Goal: Information Seeking & Learning: Learn about a topic

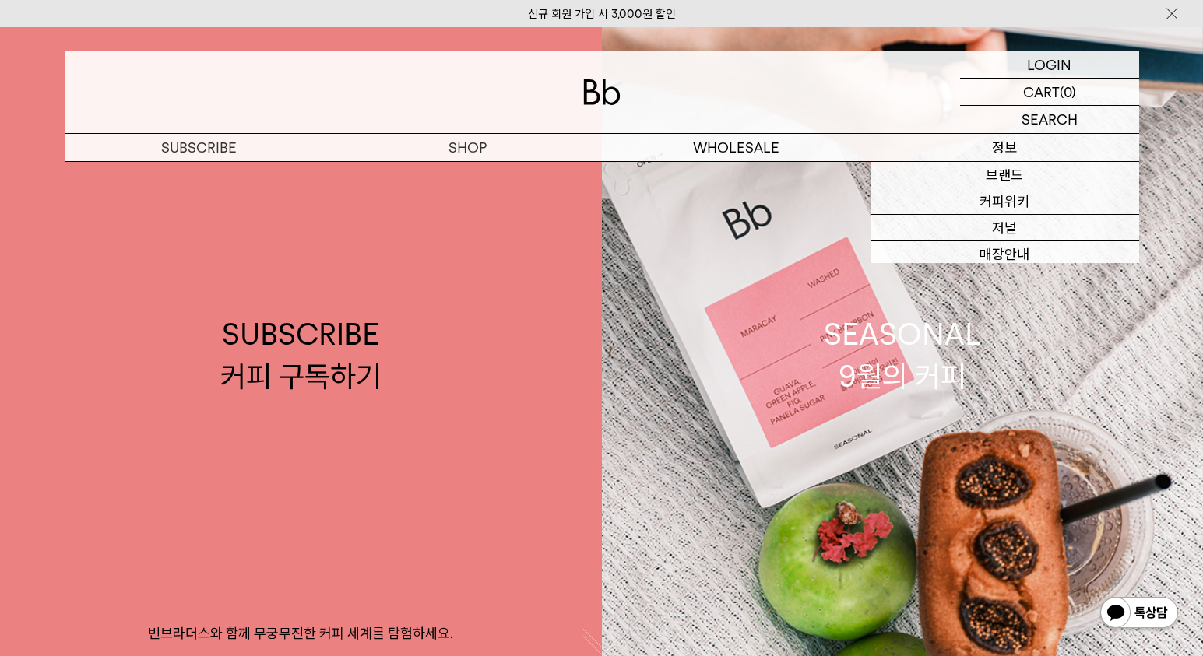
click at [1003, 136] on p "정보" at bounding box center [1004, 147] width 269 height 27
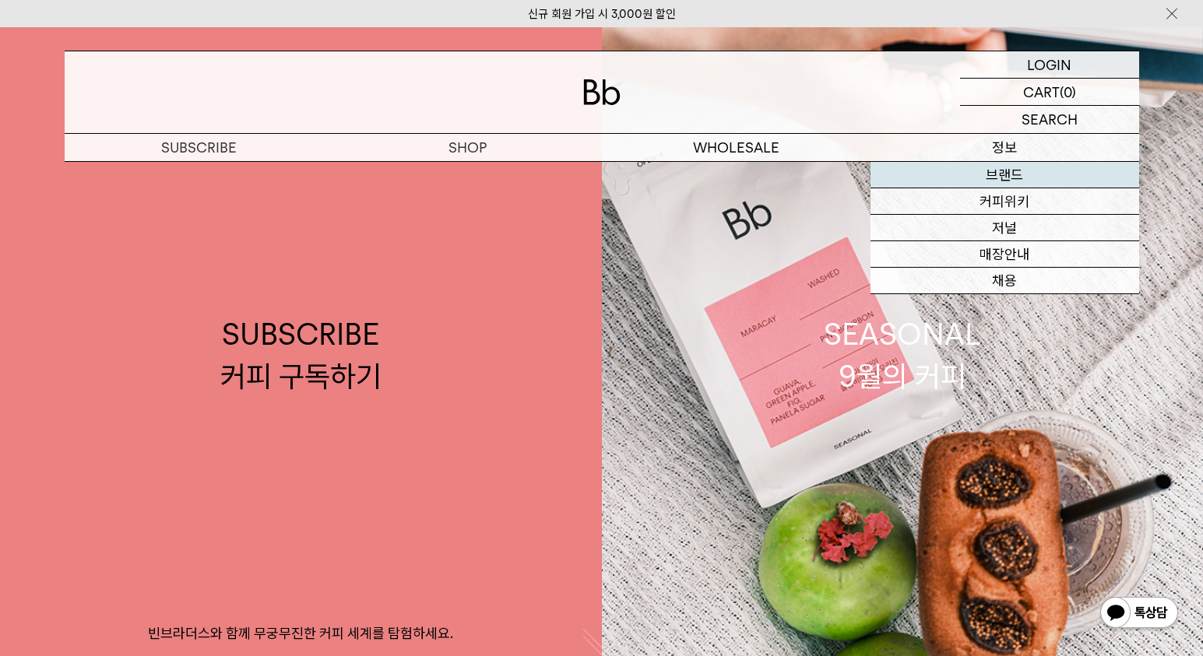
click at [1002, 174] on link "브랜드" at bounding box center [1004, 175] width 269 height 26
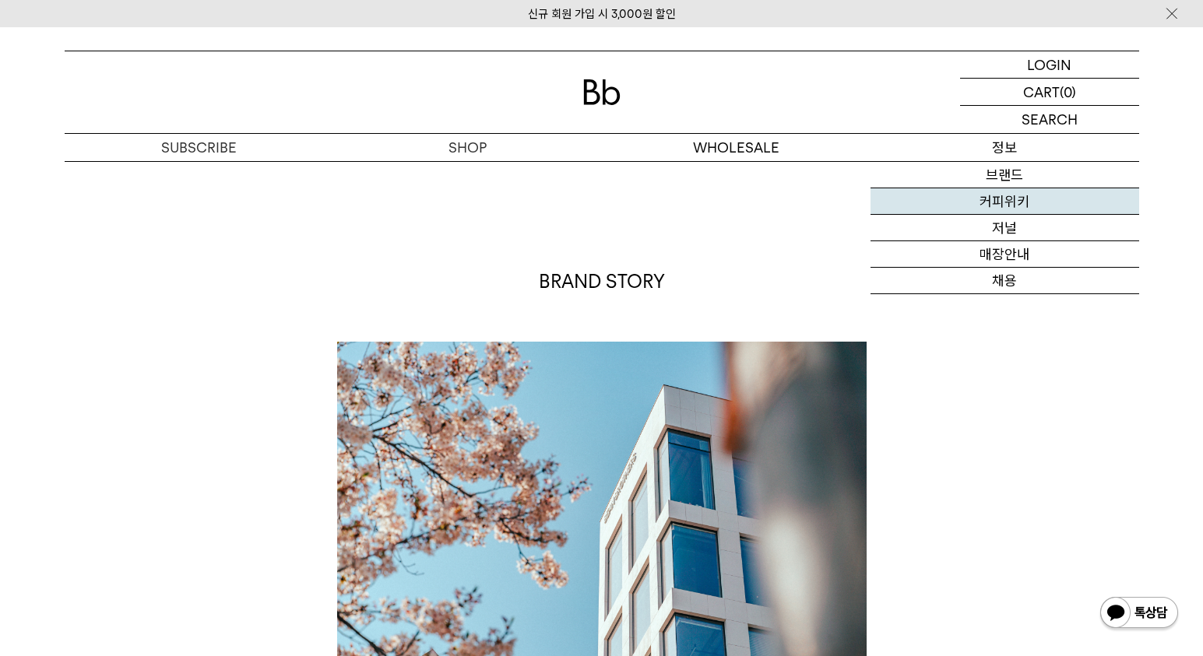
click at [1018, 205] on link "커피위키" at bounding box center [1004, 201] width 269 height 26
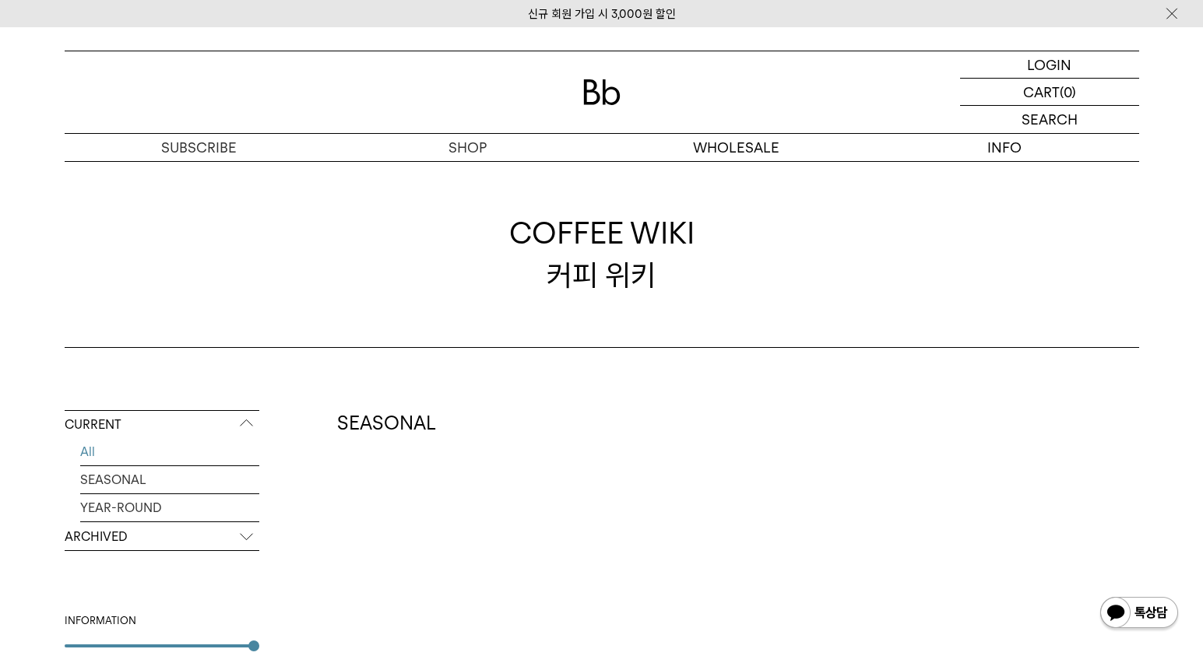
scroll to position [367, 0]
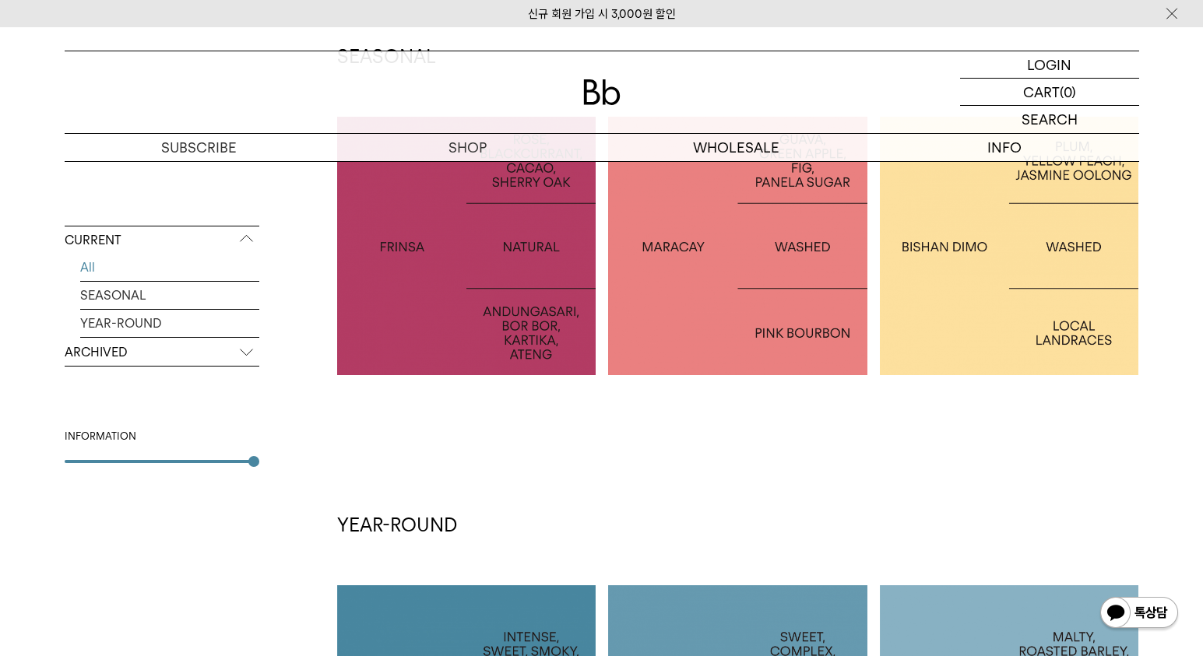
click at [495, 318] on div at bounding box center [466, 246] width 259 height 259
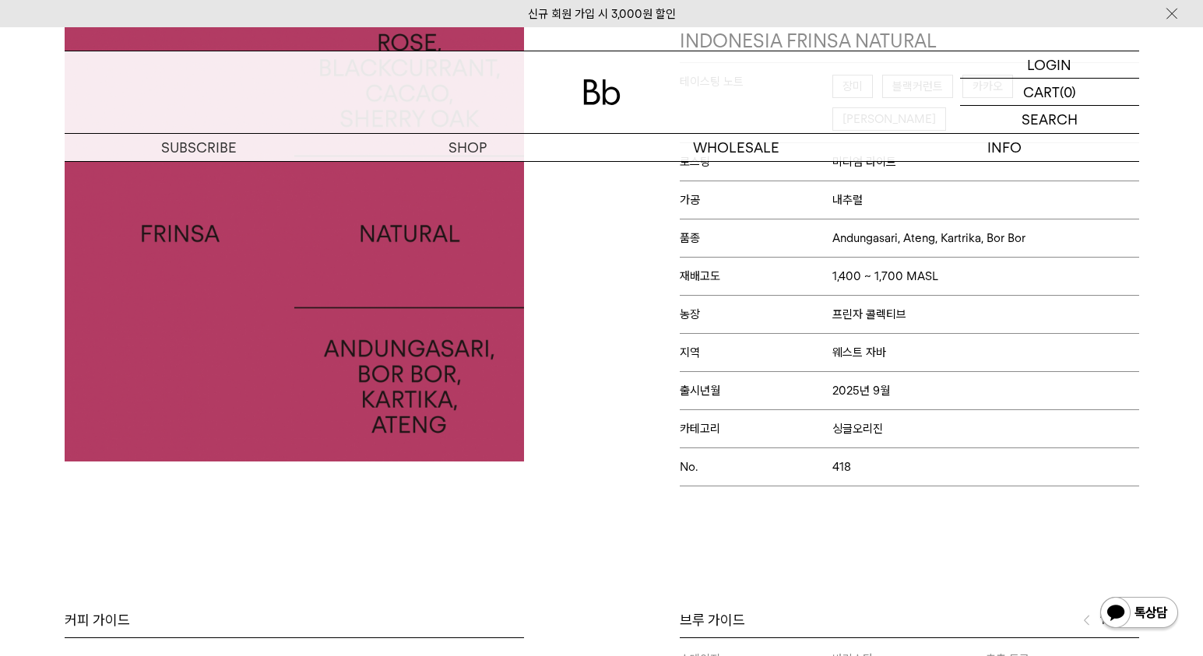
scroll to position [214, 0]
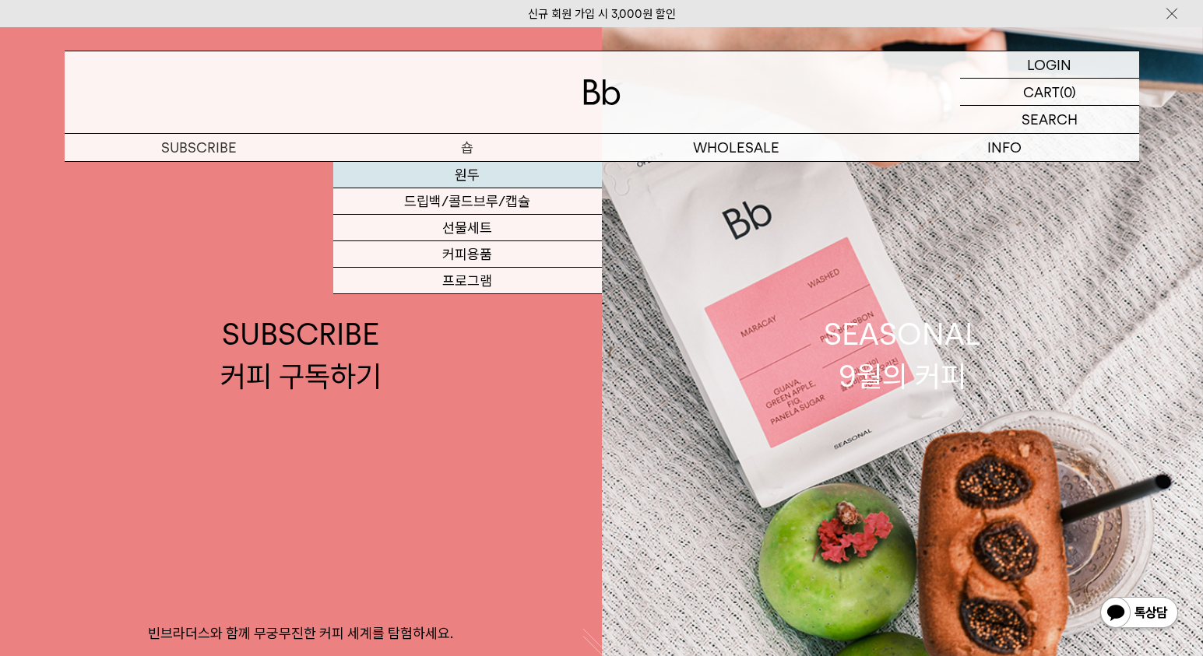
click at [469, 171] on link "원두" at bounding box center [467, 175] width 269 height 26
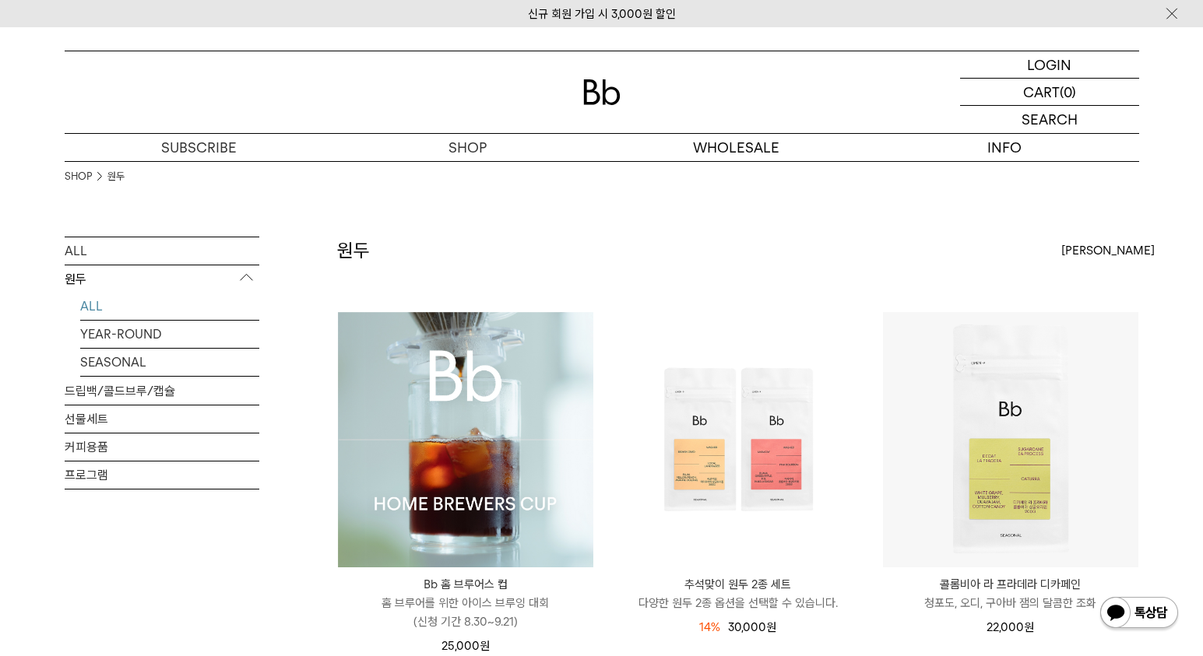
click at [522, 414] on img at bounding box center [465, 439] width 255 height 255
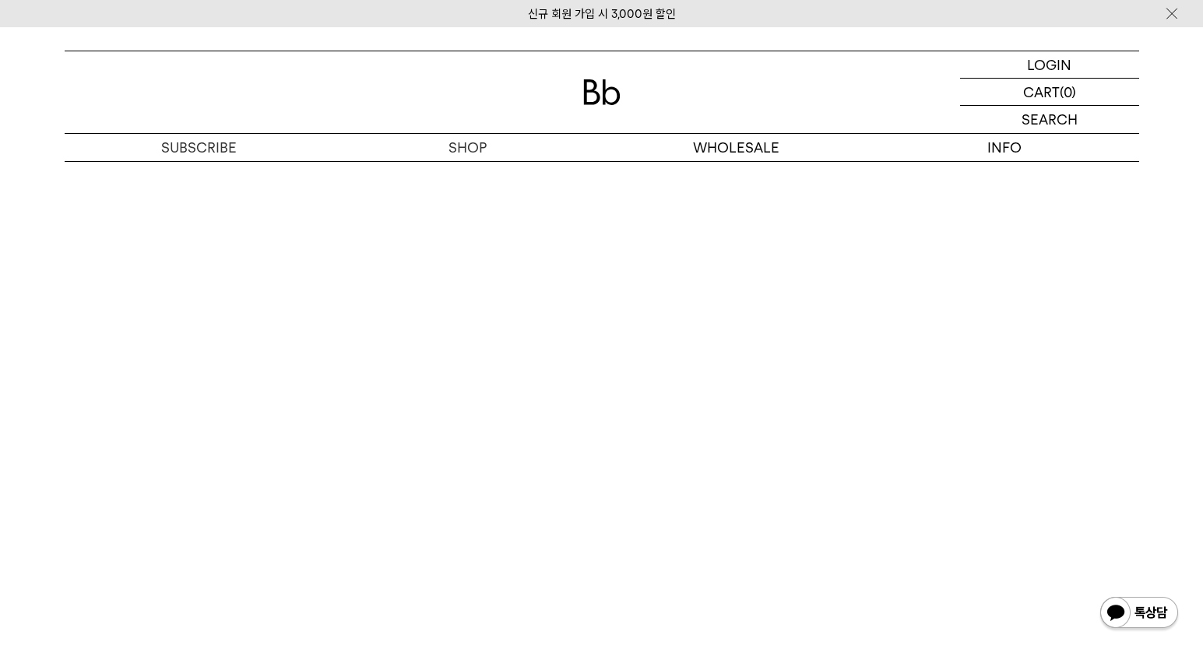
scroll to position [8964, 0]
